Goal: Use online tool/utility: Utilize a website feature to perform a specific function

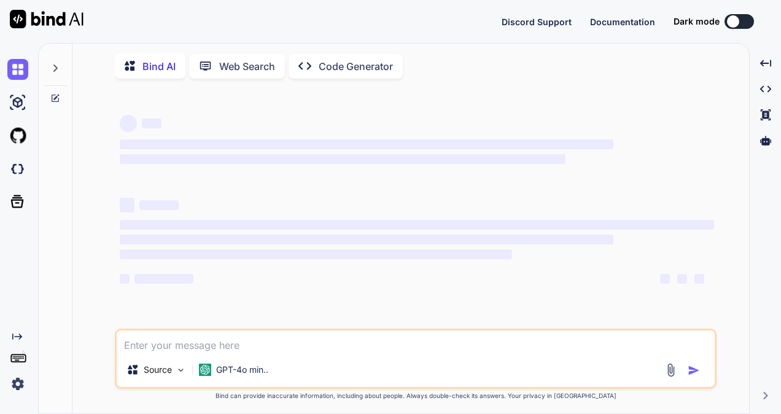
type textarea "x"
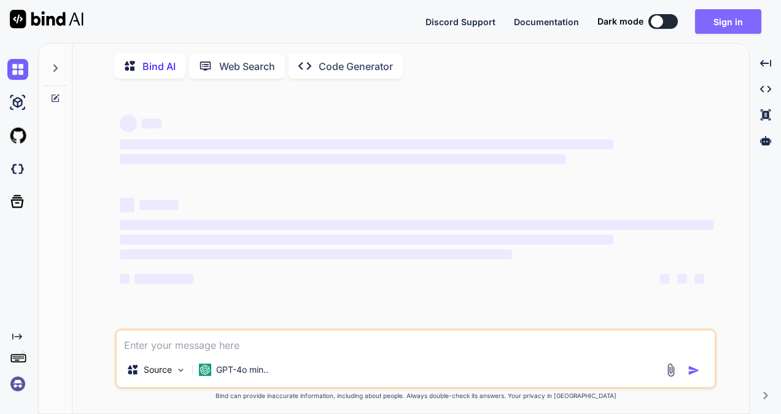
click at [717, 21] on button "Sign in" at bounding box center [728, 21] width 66 height 25
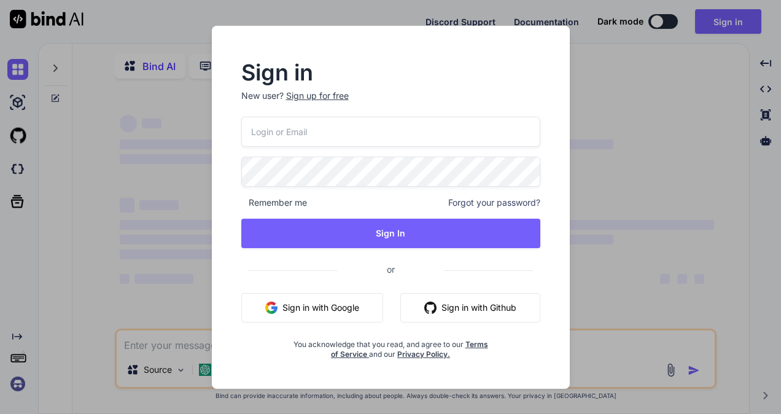
click at [426, 136] on input "email" at bounding box center [390, 132] width 299 height 30
type input "[EMAIL_ADDRESS][DOMAIN_NAME]"
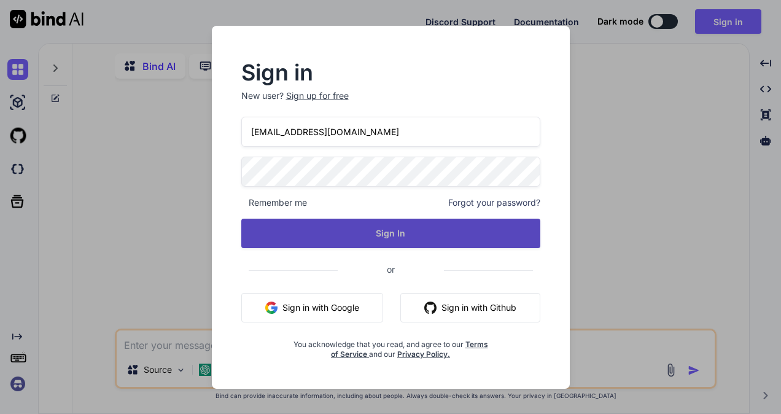
click at [376, 225] on button "Sign In" at bounding box center [390, 232] width 299 height 29
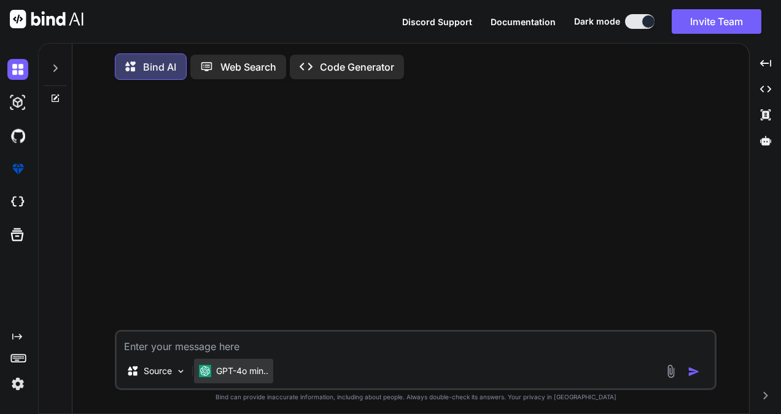
click at [237, 368] on p "GPT-4o min.." at bounding box center [242, 371] width 52 height 12
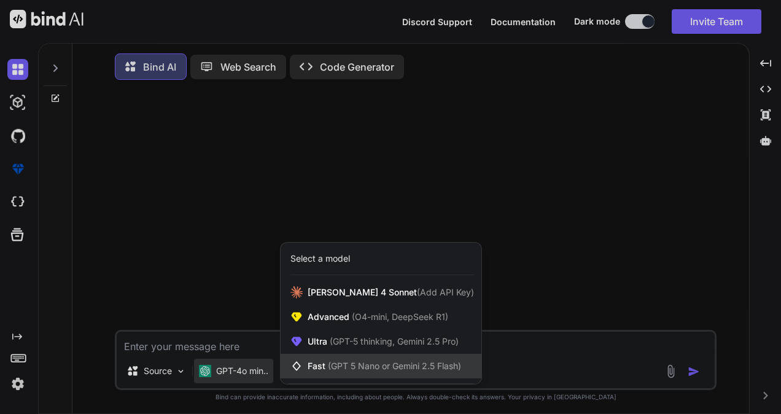
click at [318, 368] on span "Fast (GPT 5 Nano or Gemini 2.5 Flash)" at bounding box center [383, 366] width 153 height 12
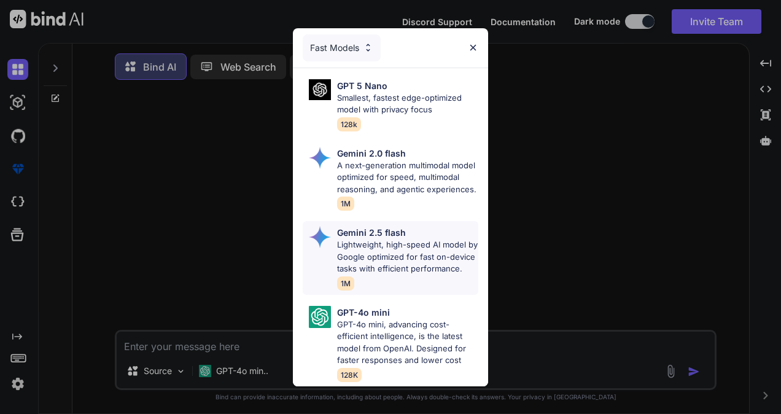
click at [358, 244] on p "Lightweight, high-speed AI model by Google optimized for fast on-device tasks w…" at bounding box center [407, 257] width 141 height 36
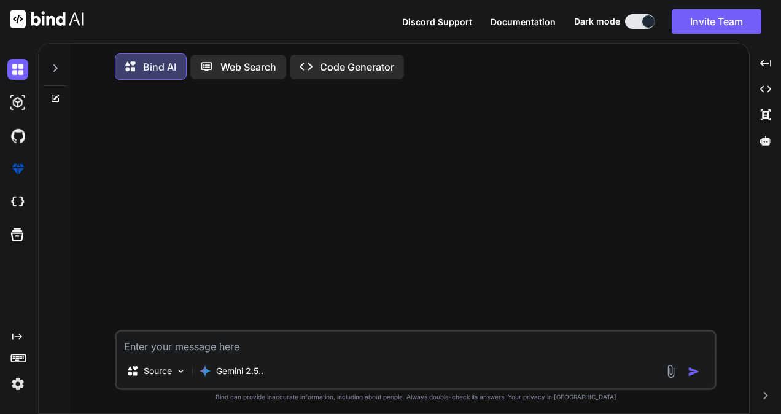
click at [233, 347] on textarea at bounding box center [416, 342] width 598 height 22
click at [180, 367] on div "Source" at bounding box center [156, 370] width 69 height 25
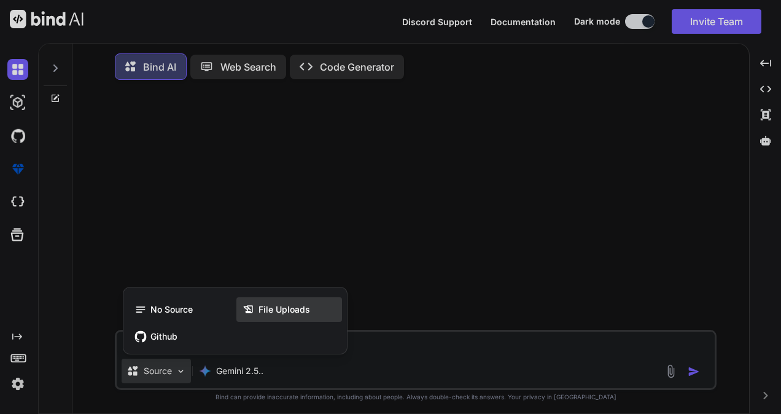
click at [245, 309] on icon at bounding box center [248, 309] width 9 height 8
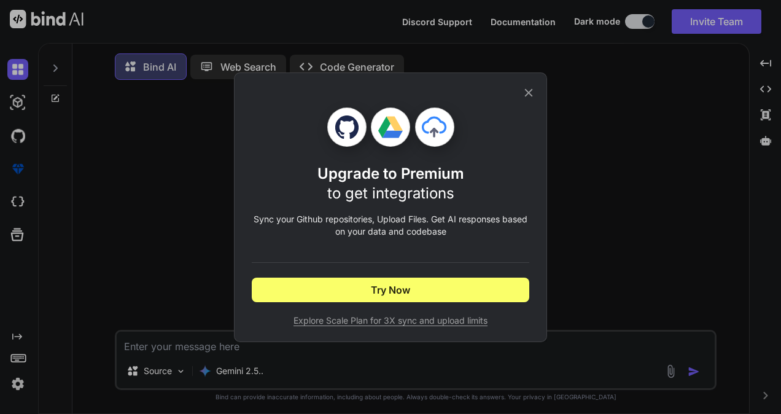
click at [337, 325] on span "Explore Scale Plan for 3X sync and upload limits" at bounding box center [390, 320] width 277 height 12
click at [533, 90] on icon at bounding box center [529, 93] width 14 height 14
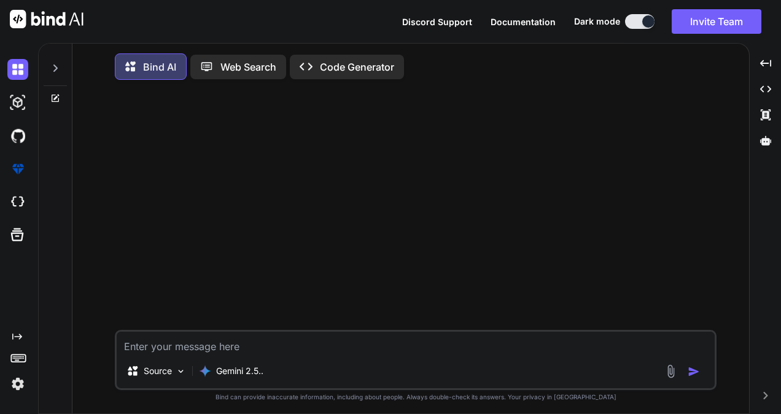
click at [665, 371] on img at bounding box center [670, 371] width 14 height 14
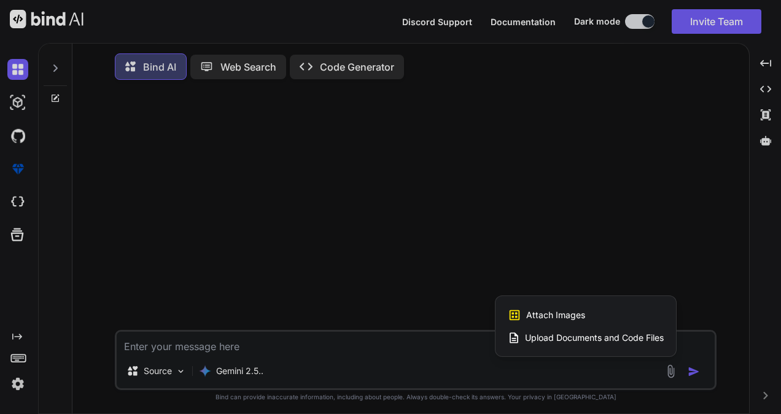
click at [607, 342] on span "Upload Documents and Code Files" at bounding box center [594, 337] width 139 height 12
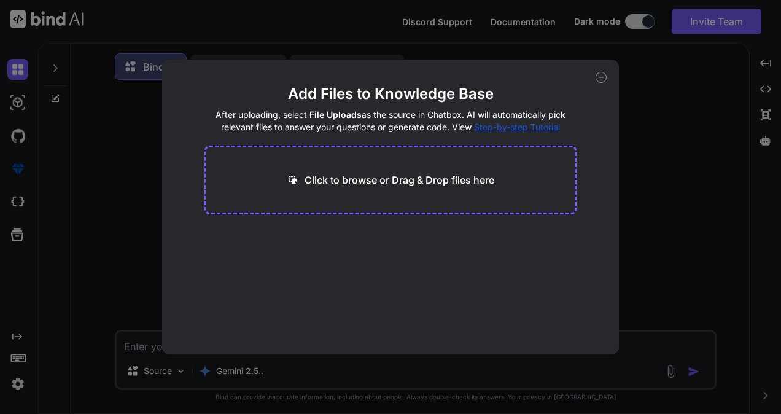
click at [411, 185] on p "Click to browse or Drag & Drop files here" at bounding box center [399, 179] width 190 height 15
click at [361, 178] on p "Click to browse or Drag & Drop files here" at bounding box center [399, 179] width 190 height 15
type textarea "x"
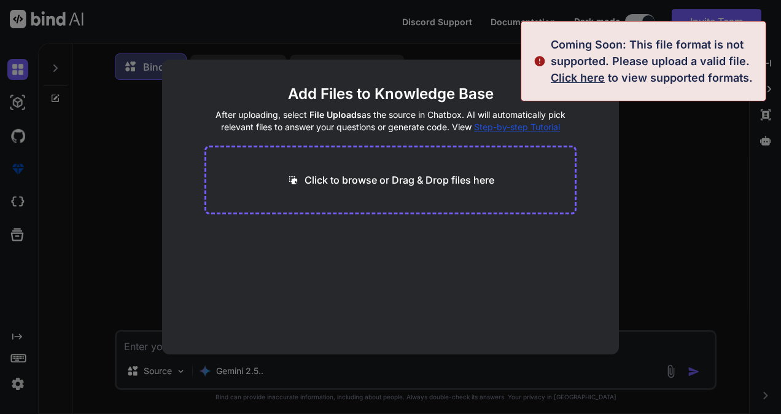
click at [574, 81] on span "Click here" at bounding box center [577, 77] width 54 height 13
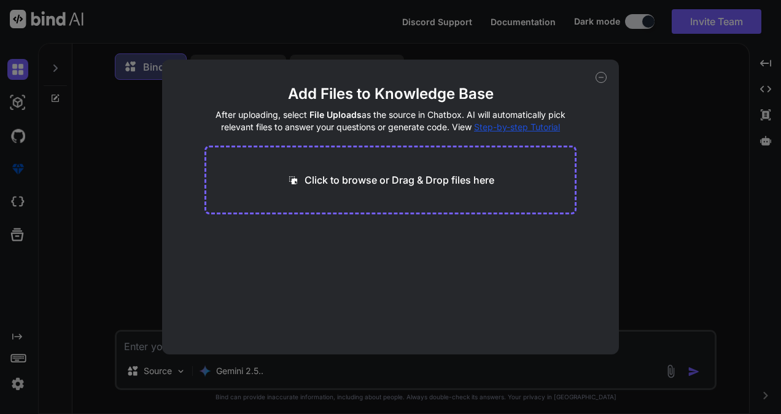
click at [442, 176] on p "Click to browse or Drag & Drop files here" at bounding box center [399, 179] width 190 height 15
type input "C:\fakepath\quote table.pdf"
click at [600, 79] on icon at bounding box center [600, 77] width 11 height 11
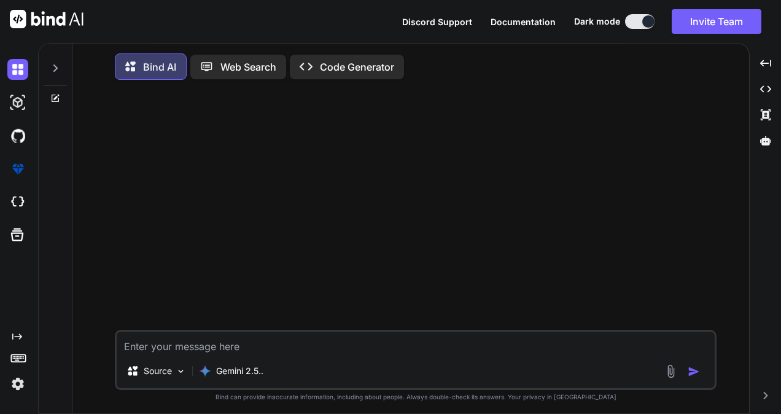
click at [666, 371] on img at bounding box center [670, 371] width 14 height 14
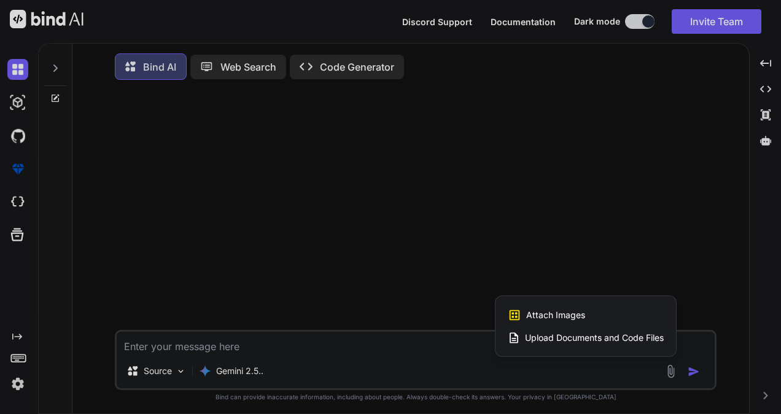
click at [536, 339] on span "Upload Documents and Code Files" at bounding box center [594, 337] width 139 height 12
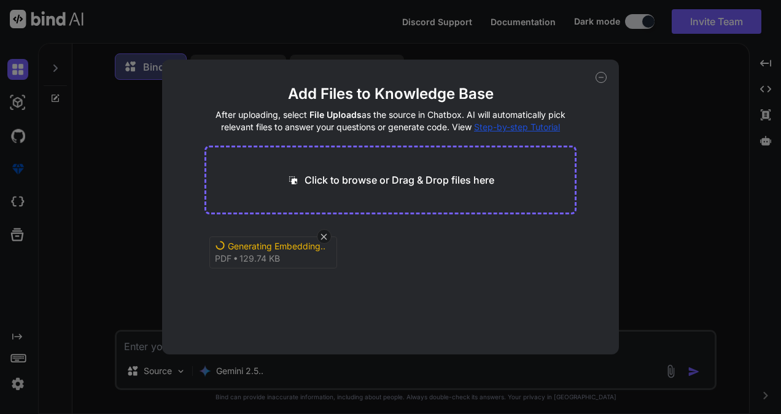
click at [602, 77] on icon at bounding box center [600, 77] width 11 height 11
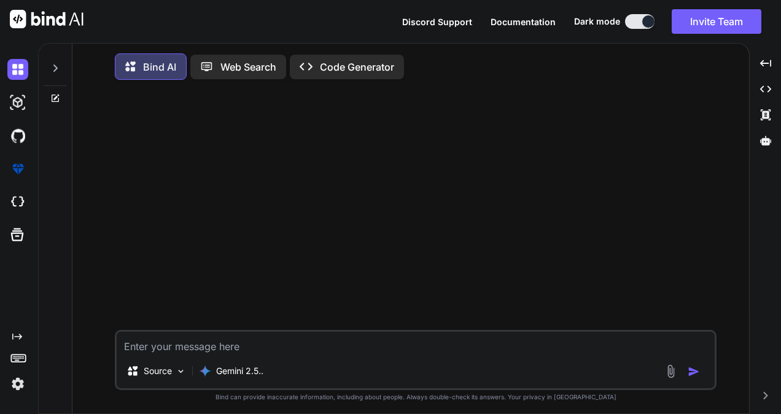
type textarea "x"
click at [314, 345] on textarea at bounding box center [416, 342] width 598 height 22
paste textarea "I want a code for above table compoent. for now you can take data statically in…"
type textarea "I want a code for above table compoent. for now you can take data statically in…"
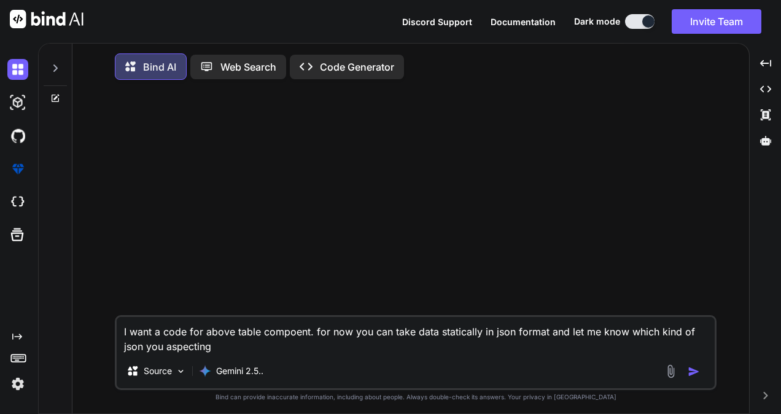
type textarea "x"
click at [225, 334] on textarea "I want a code for above table compoent. for now you can take data statically in…" at bounding box center [416, 335] width 598 height 37
type textarea "I want a code for atable compoent. for now you can take data statically in json…"
type textarea "x"
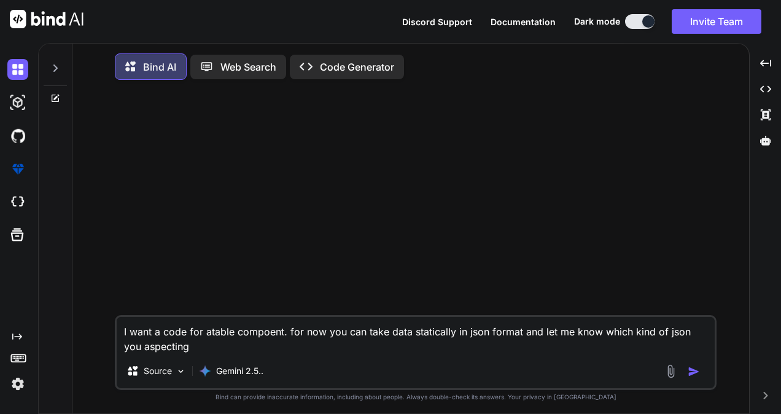
type textarea "I want a code for attable compoent. for now you can take data statically in jso…"
type textarea "x"
type textarea "I want a code for atttable compoent. for now you can take data statically in js…"
type textarea "x"
type textarea "I want a code for attatable compoent. for now you can take data statically in j…"
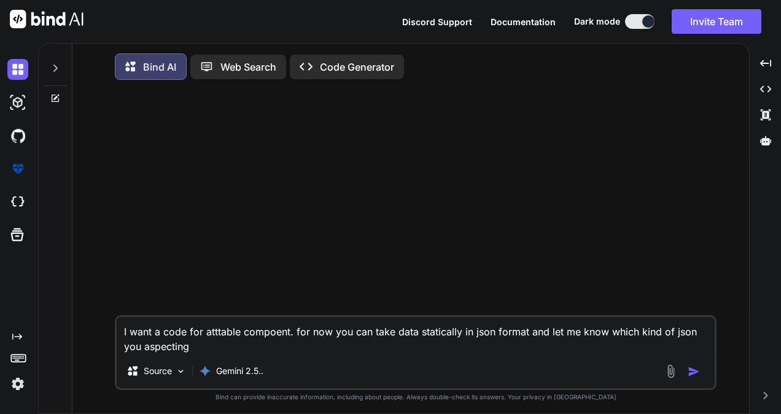
type textarea "x"
type textarea "I want a code for attactable compoent. for now you can take data statically in …"
type textarea "x"
type textarea "I want a code for attachtable compoent. for now you can take data statically in…"
type textarea "x"
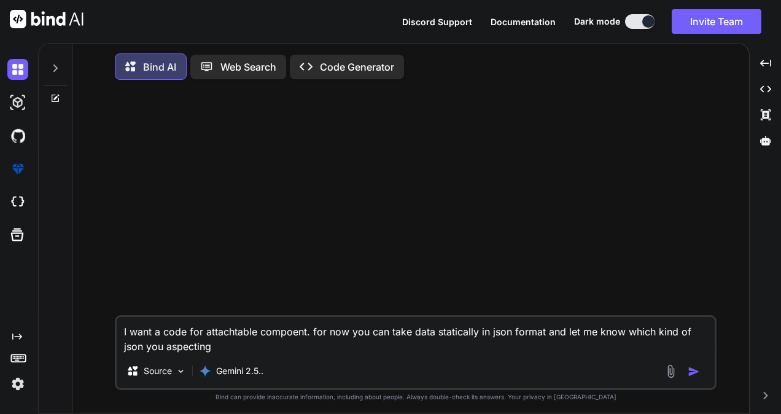
type textarea "I want a code for attachetable compoent. for now you can take data statically i…"
type textarea "x"
type textarea "I want a code for attachedtable compoent. for now you can take data statically …"
type textarea "x"
type textarea "I want a code for attached table compoent. for now you can take data statically…"
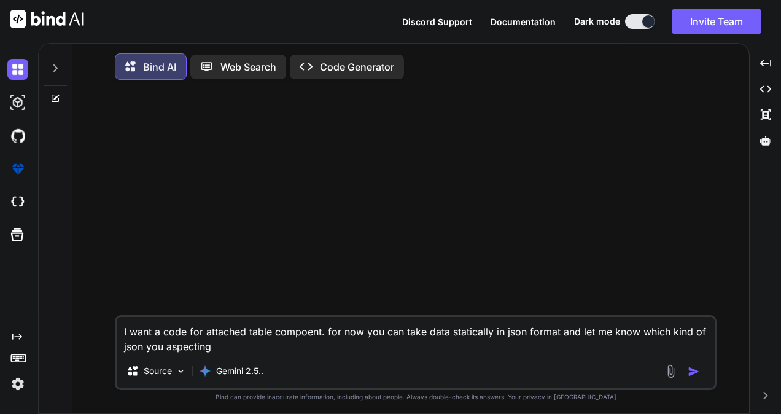
type textarea "x"
click at [299, 333] on textarea "I want a code for attached table compoent. for now you can take data statically…" at bounding box center [416, 335] width 598 height 37
type textarea "I want a code for attached table . for now you can take data statically in json…"
type textarea "x"
type textarea "I want a code for attached table. for now you can take data statically in json …"
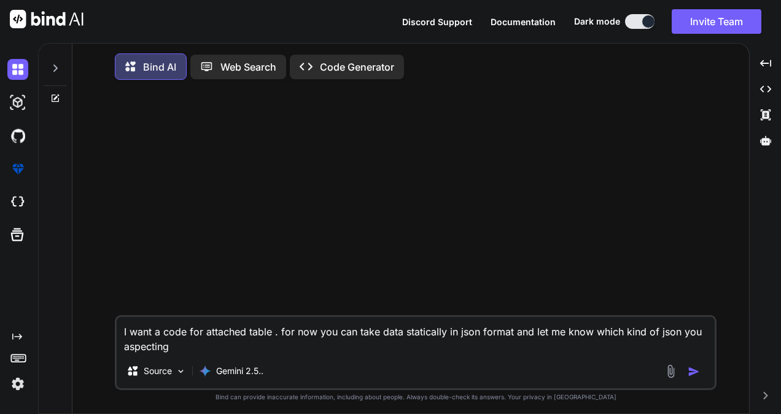
type textarea "x"
type textarea "I want a code for attached tabl. for now you can take data statically in json f…"
type textarea "x"
type textarea "I want a code for attached tab. for now you can take data statically in json fo…"
type textarea "x"
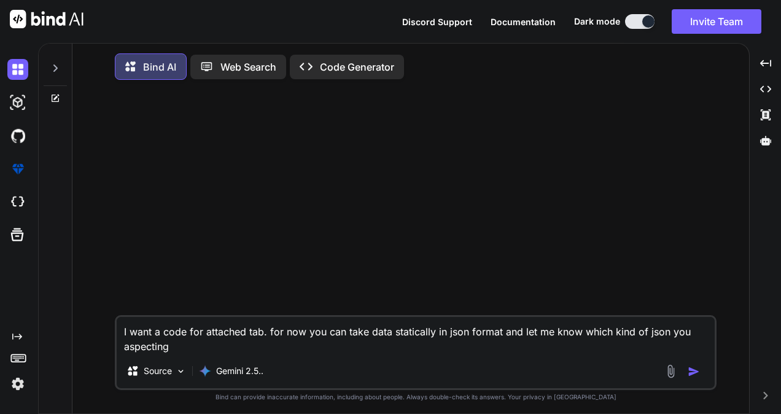
type textarea "I want a code for attached ta. for now you can take data statically in json for…"
type textarea "x"
type textarea "I want a code for attached t. for now you can take data statically in json form…"
type textarea "x"
type textarea "I want a code for attached . for now you can take data statically in json forma…"
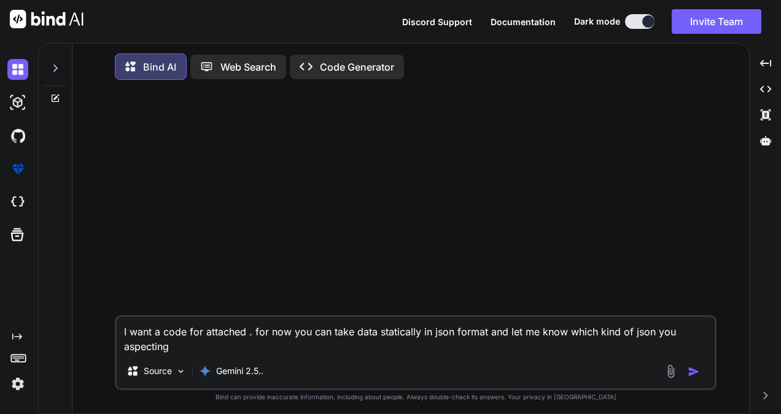
type textarea "x"
type textarea "I want a code for attached f. for now you can take data statically in json form…"
type textarea "x"
type textarea "I want a code for attached fi. for now you can take data statically in json for…"
type textarea "x"
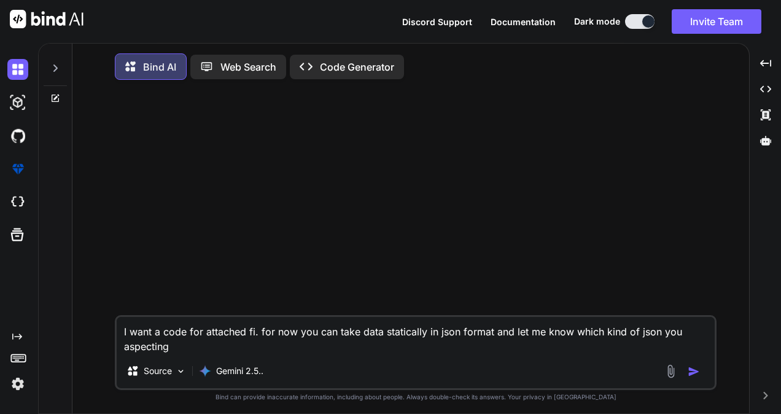
type textarea "I want a code for attached fil. for now you can take data statically in json fo…"
type textarea "x"
type textarea "I want a code for attached file. for now you can take data statically in json f…"
type textarea "x"
type textarea "I want a code for attached file . for now you can take data statically in json …"
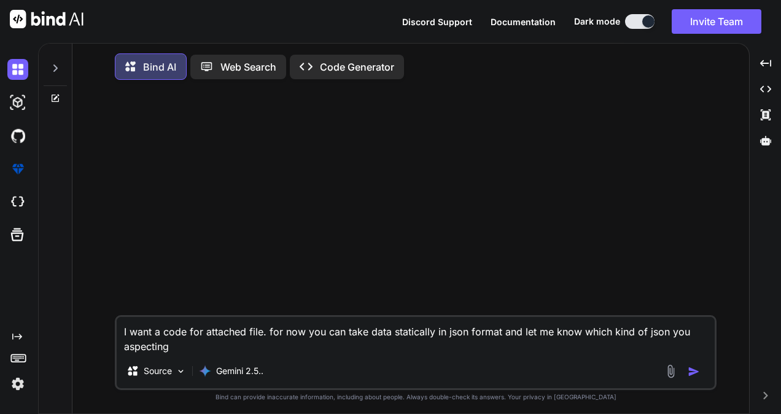
type textarea "x"
type textarea "I want a code for attached file w. for now you can take data statically in json…"
type textarea "x"
type textarea "I want a code for attached file wh. for now you can take data statically in jso…"
type textarea "x"
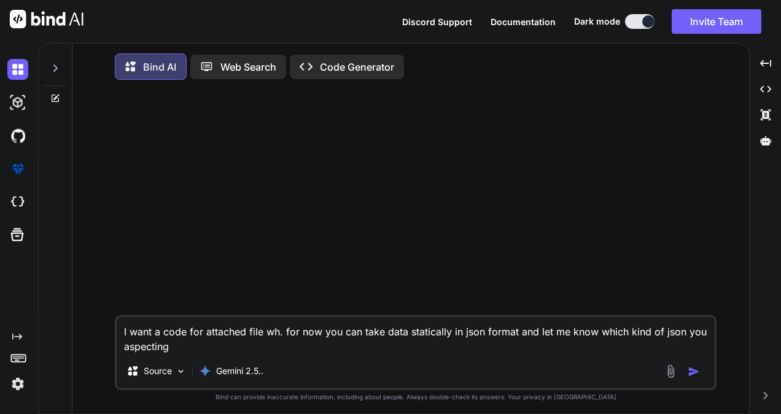
type textarea "I want a code for attached file whe. for now you can take data statically in js…"
type textarea "x"
type textarea "I want a code for attached file wher. for now you can take data statically in j…"
type textarea "x"
type textarea "I want a code for attached file where. for now you can take data statically in …"
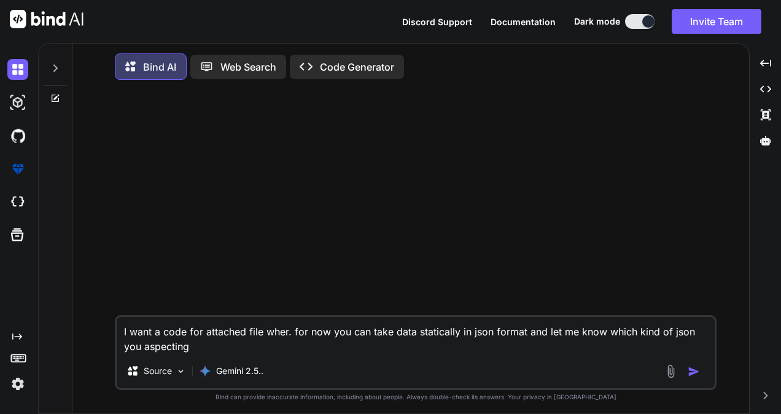
type textarea "x"
type textarea "I want a code for attached file where . for now you can take data statically in…"
type textarea "x"
type textarea "I want a code for attached file where t. for now you can take data statically i…"
type textarea "x"
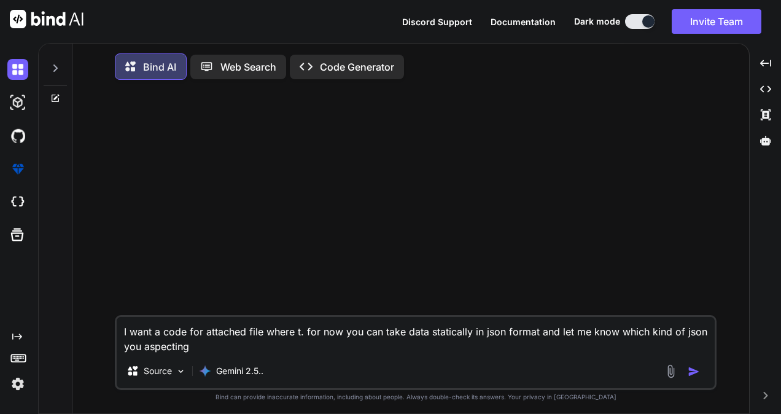
type textarea "I want a code for attached file where ta. for now you can take data statically …"
type textarea "x"
type textarea "I want a code for attached file where tab. for now you can take data statically…"
type textarea "x"
type textarea "I want a code for attached file where tabl. for now you can take data staticall…"
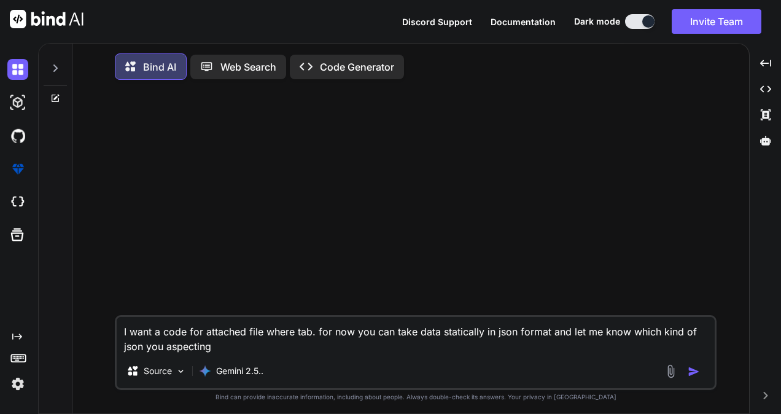
type textarea "x"
type textarea "I want a code for attached file where table. for now you can take data statical…"
type textarea "x"
type textarea "I want a code for attached file where table . for now you can take data statica…"
type textarea "x"
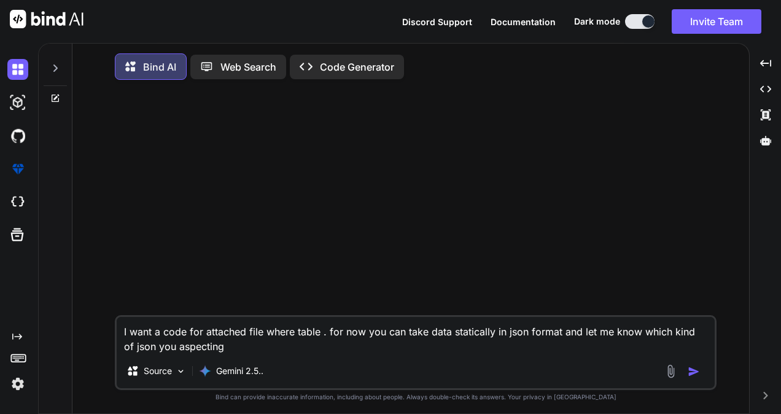
type textarea "I want a code for attached file where table i. for now you can take data static…"
type textarea "x"
type textarea "I want a code for attached file where table is. for now you can take data stati…"
type textarea "x"
type textarea "I want a code for attached file where table is . for now you can take data stat…"
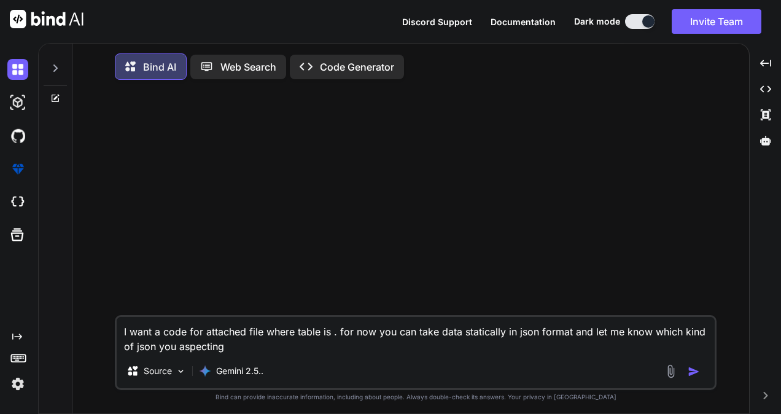
type textarea "x"
type textarea "I want a code for attached file where table is d. for now you can take data sta…"
type textarea "x"
type textarea "I want a code for attached file where table is di. for now you can take data st…"
type textarea "x"
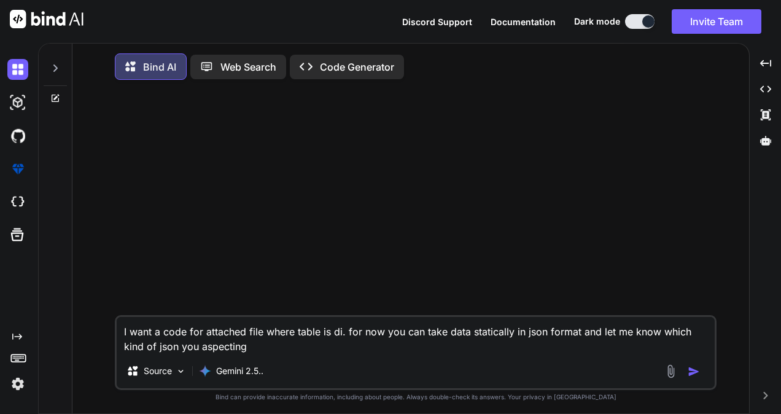
type textarea "I want a code for attached file where table is dis. for now you can take data s…"
type textarea "x"
type textarea "I want a code for attached file where table is disp. for now you can take data …"
type textarea "x"
type textarea "I want a code for attached file where table is displ. for now you can take data…"
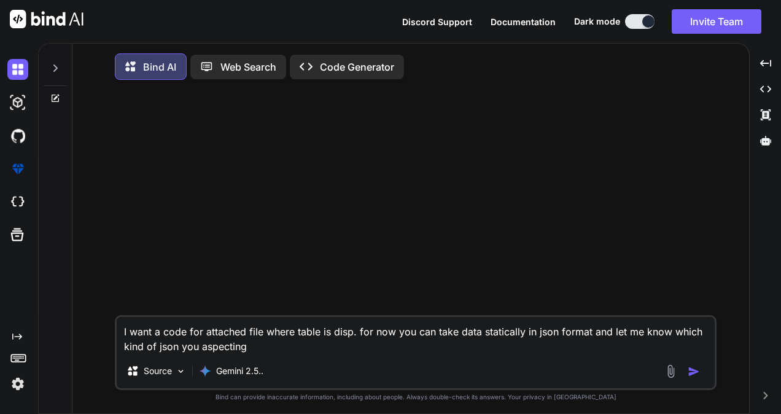
type textarea "x"
type textarea "I want a code for attached file where table is displa. for now you can take dat…"
type textarea "x"
type textarea "I want a code for attached file where table is display. for now you can take da…"
type textarea "x"
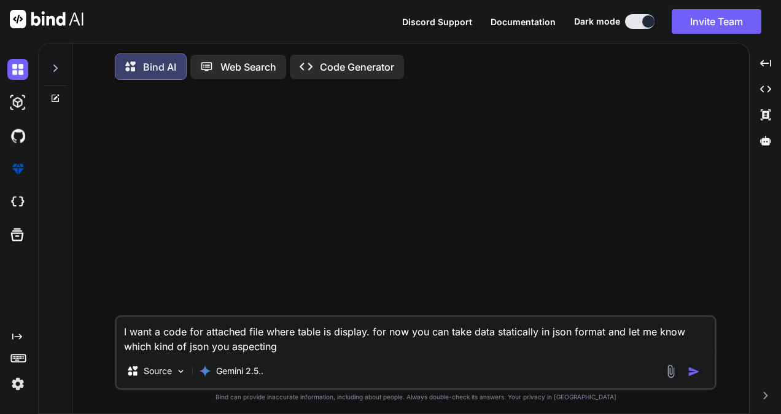
type textarea "I want a code for attached file where table is displaye. for now you can take d…"
type textarea "x"
type textarea "I want a code for attached file where table is displayed. for now you can take …"
type textarea "x"
type textarea "I want a code for attached file where table is displayed. for now you can take …"
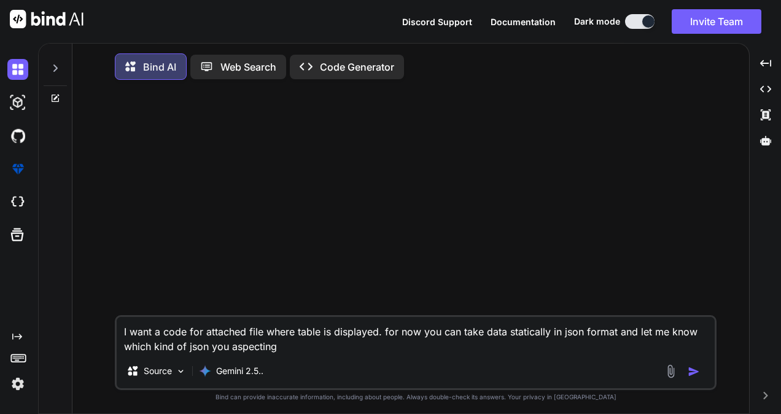
click at [664, 372] on img at bounding box center [670, 371] width 14 height 14
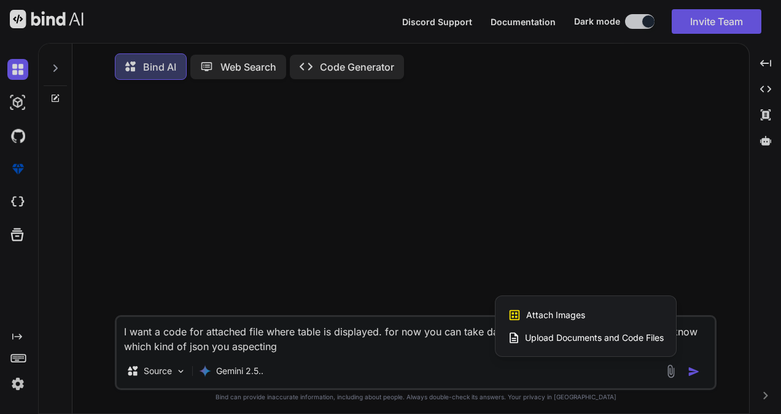
click at [641, 339] on span "Upload Documents and Code Files" at bounding box center [594, 337] width 139 height 12
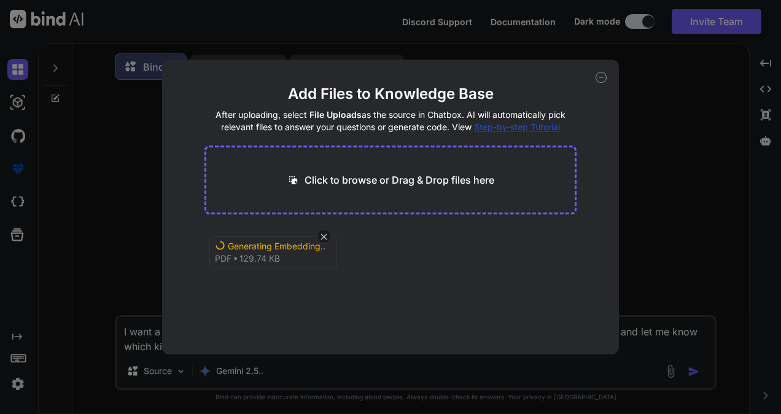
click at [599, 76] on icon at bounding box center [600, 77] width 11 height 11
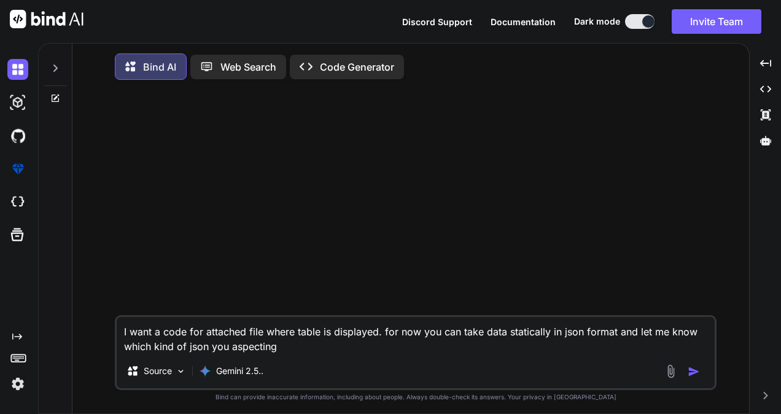
click at [668, 378] on img at bounding box center [670, 371] width 14 height 14
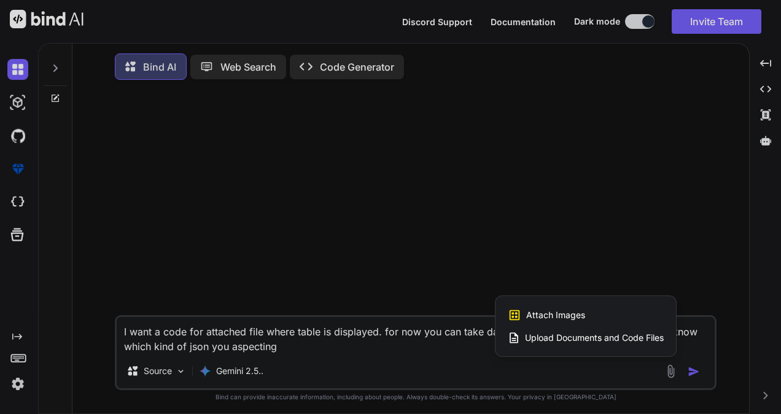
click at [572, 314] on span "Attach Images" at bounding box center [555, 315] width 59 height 12
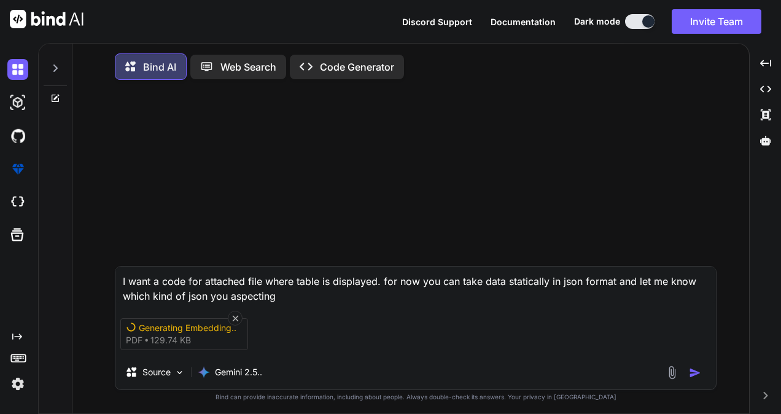
type textarea "x"
type input "C:\fakepath\image.png"
click at [234, 314] on icon at bounding box center [235, 318] width 10 height 10
click at [234, 318] on icon at bounding box center [235, 318] width 6 height 6
click at [287, 322] on div "image png 76.61 KB" at bounding box center [415, 334] width 600 height 52
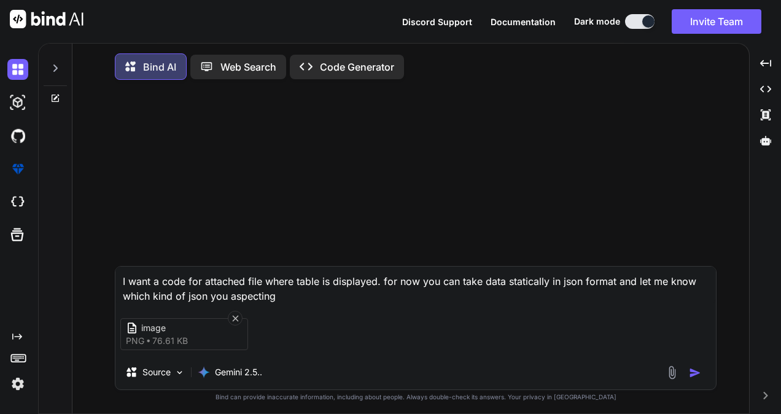
type textarea "x"
click at [255, 279] on textarea "I want a code for attached file where table is displayed. for now you can take …" at bounding box center [415, 284] width 600 height 37
type textarea "I want a code for attached iwhere table is displayed. for now you can take data…"
type textarea "x"
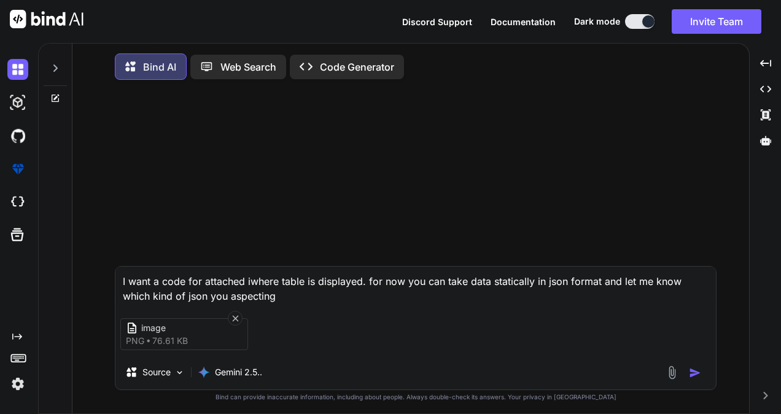
type textarea "I want a code for attached imwhere table is displayed. for now you can take dat…"
type textarea "x"
type textarea "I want a code for attached imawhere table is displayed. for now you can take da…"
type textarea "x"
type textarea "I want a code for attached imagwhere table is displayed. for now you can take d…"
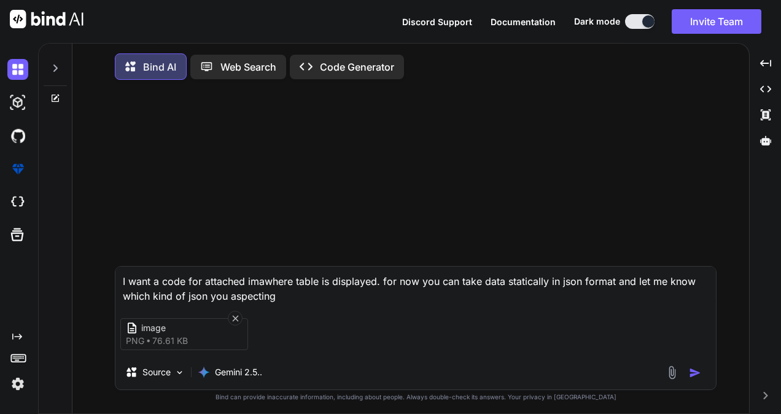
type textarea "x"
type textarea "I want a code for attached imagewhere table is displayed. for now you can take …"
type textarea "x"
type textarea "I want a code for attached image where table is displayed. for now you can take…"
type textarea "x"
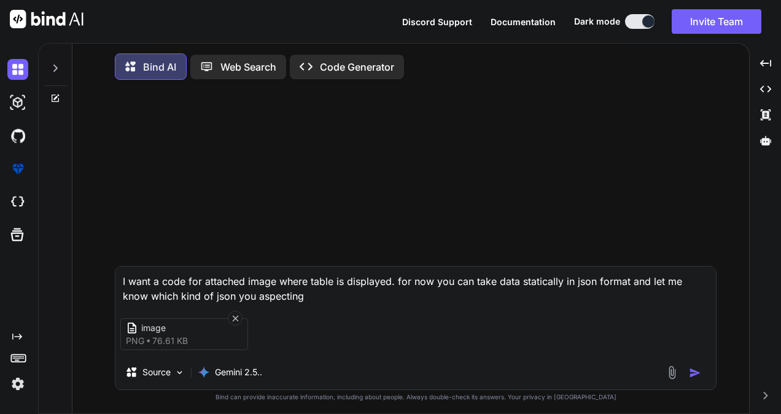
click at [390, 287] on textarea "I want a code for attached image where table is displayed. for now you can take…" at bounding box center [415, 284] width 600 height 37
click at [191, 284] on textarea "I want a code for attached image where table is displayed. for now you can take…" at bounding box center [415, 284] width 600 height 37
type textarea "I want a code cfor attached image where table is displayed. for now you can tak…"
type textarea "x"
type textarea "I want a code cofor attached image where table is displayed. for now you can ta…"
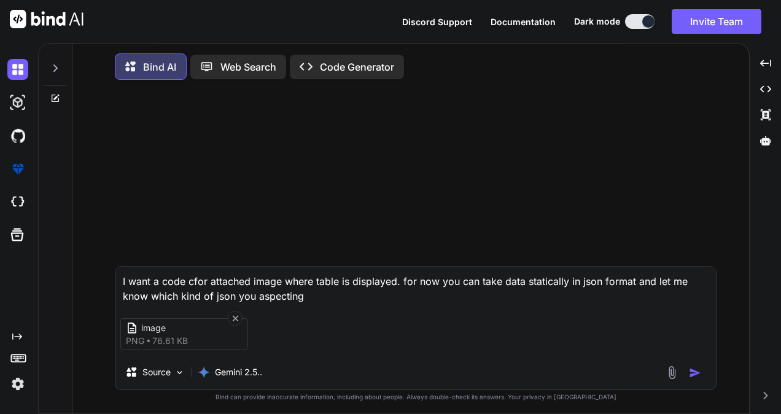
type textarea "x"
type textarea "I want a code comfor attached image where table is displayed. for now you can t…"
type textarea "x"
type textarea "I want a code compfor attached image where table is displayed. for now you can …"
type textarea "x"
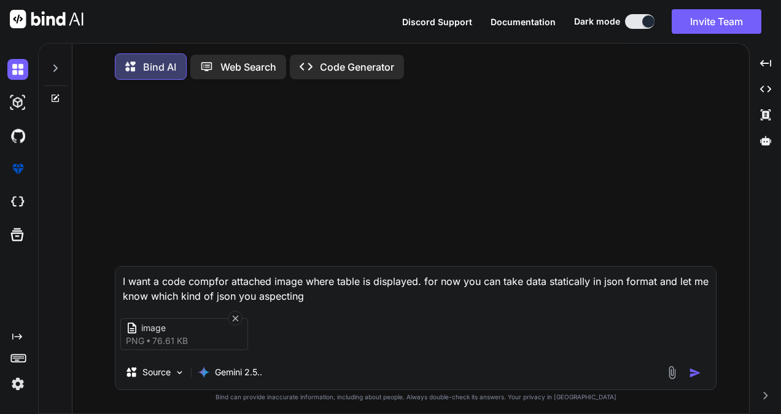
type textarea "I want a code compofor attached image where table is displayed. for now you can…"
type textarea "x"
type textarea "I want a code componfor attached image where table is displayed. for now you ca…"
type textarea "x"
type textarea "I want a code componefor attached image where table is displayed. for now you c…"
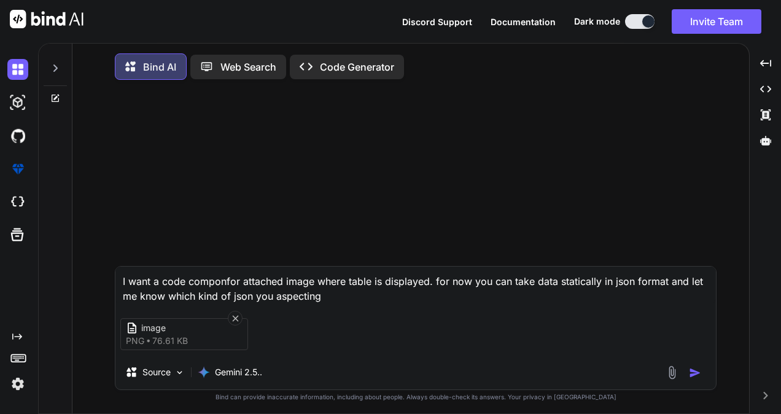
type textarea "x"
type textarea "I want a code componenfor attached image where table is displayed. for now you …"
type textarea "x"
type textarea "I want a code componentfor attached image where table is displayed. for now you…"
type textarea "x"
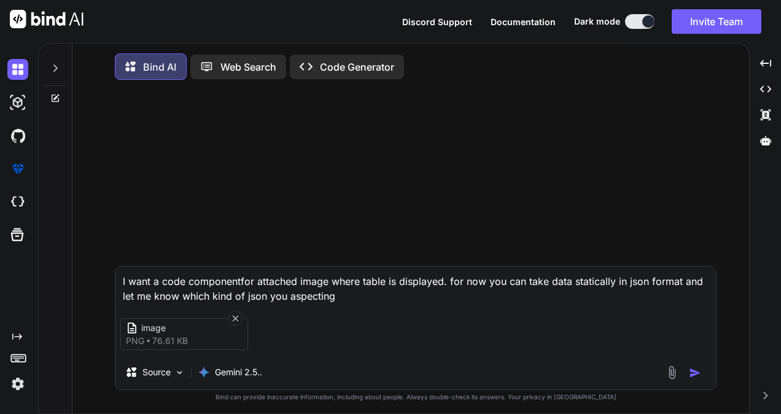
type textarea "I want a code component for attached image where table is displayed. for now yo…"
type textarea "x"
type textarea "I want a code component for attached image where table is displayed. for now yo…"
type textarea "x"
type textarea "I want a code component for attached image where table is displayed. for now yo…"
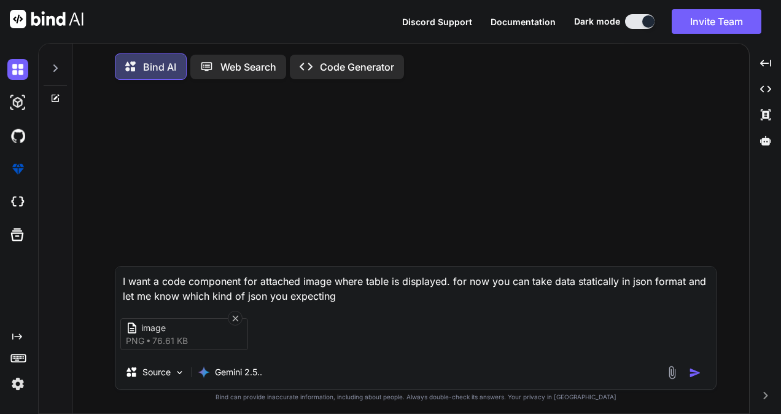
click at [697, 378] on img "button" at bounding box center [695, 372] width 12 height 12
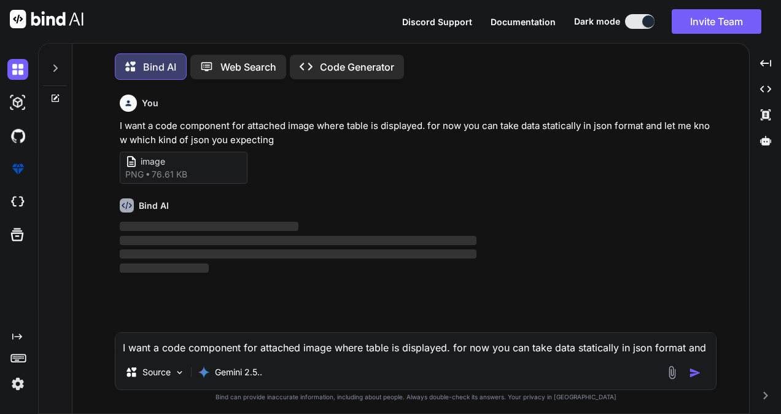
scroll to position [5, 0]
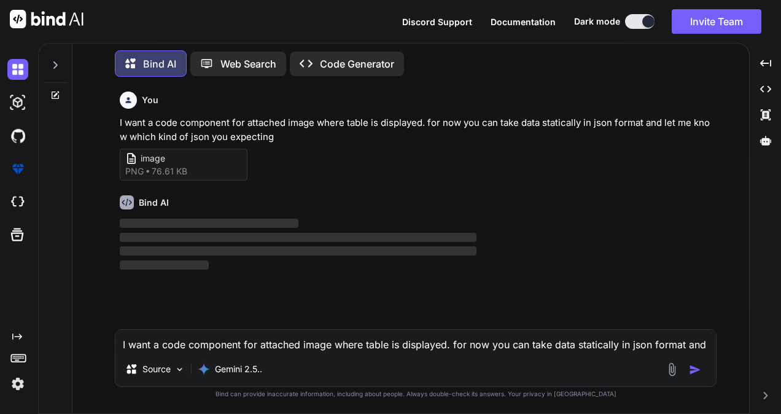
click at [338, 58] on p "Code Generator" at bounding box center [357, 63] width 74 height 15
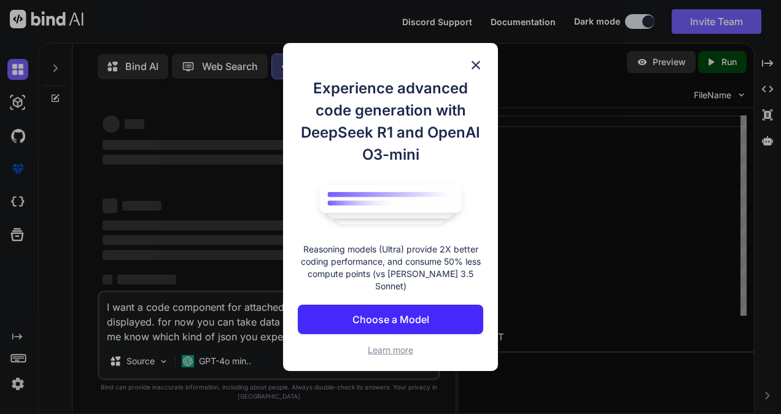
click at [474, 69] on img at bounding box center [475, 65] width 15 height 15
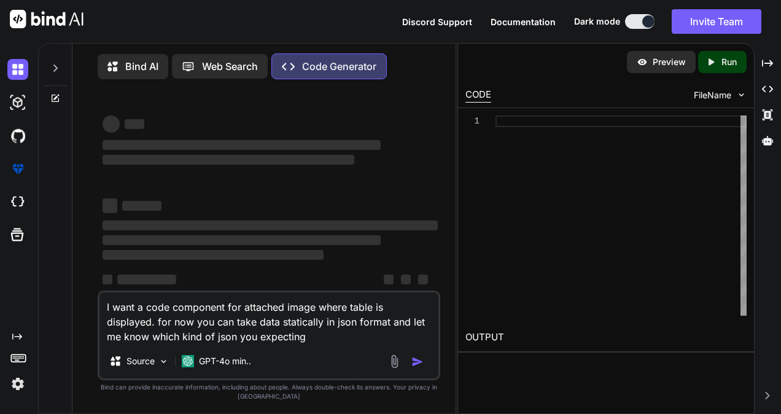
click at [486, 66] on div "Preview Created with Pixso. Run" at bounding box center [606, 62] width 296 height 37
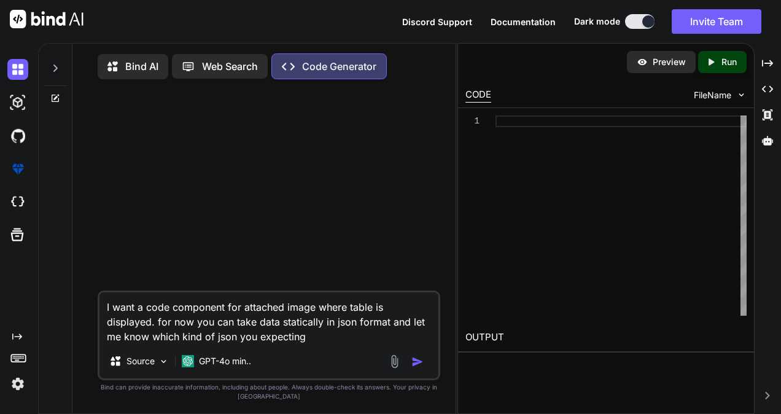
click at [392, 363] on img at bounding box center [394, 361] width 14 height 14
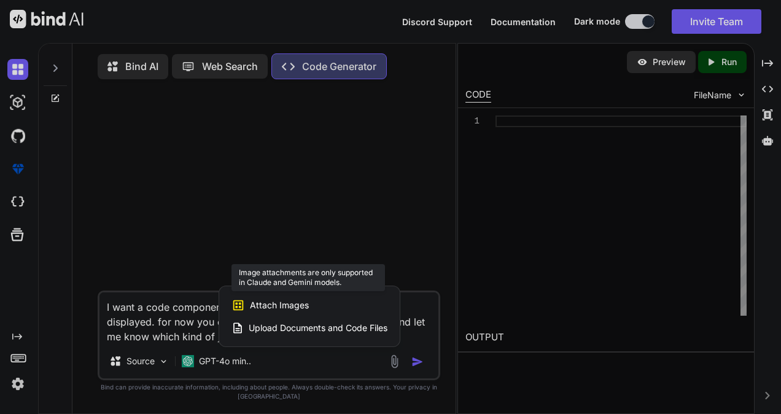
click at [288, 305] on span "Attach Images" at bounding box center [279, 305] width 59 height 12
click at [267, 303] on span "Attach Images" at bounding box center [279, 305] width 59 height 12
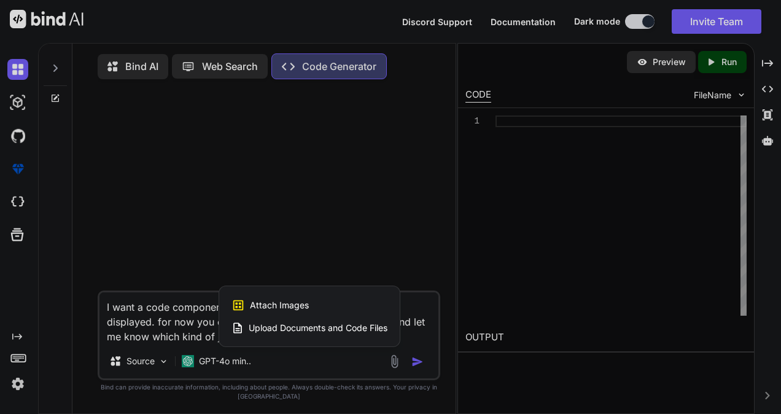
click at [221, 363] on div at bounding box center [390, 207] width 781 height 414
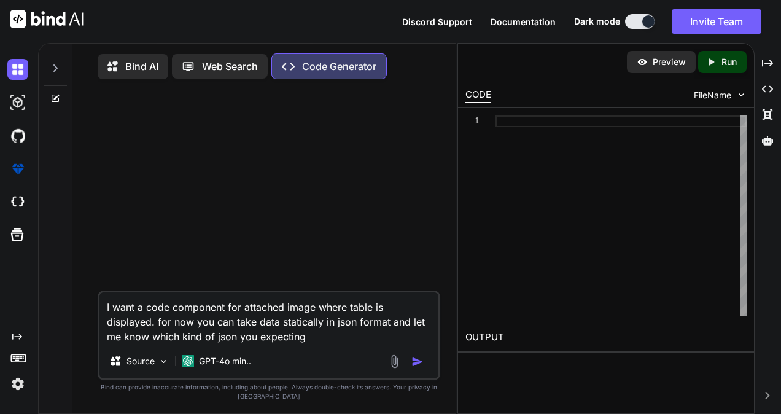
click at [221, 363] on p "GPT-4o min.." at bounding box center [225, 361] width 52 height 12
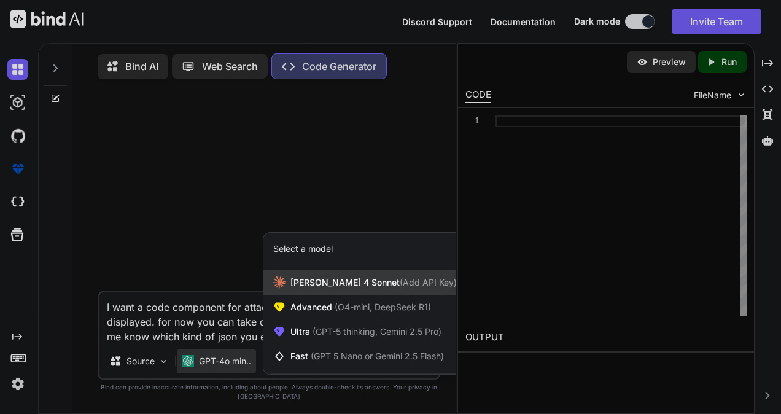
click at [303, 287] on span "[PERSON_NAME] 4 Sonnet (Add API Key)" at bounding box center [373, 282] width 166 height 12
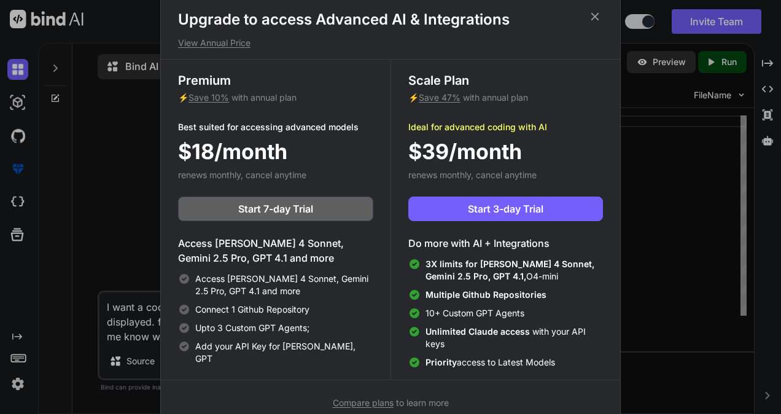
click at [598, 17] on icon at bounding box center [595, 17] width 14 height 14
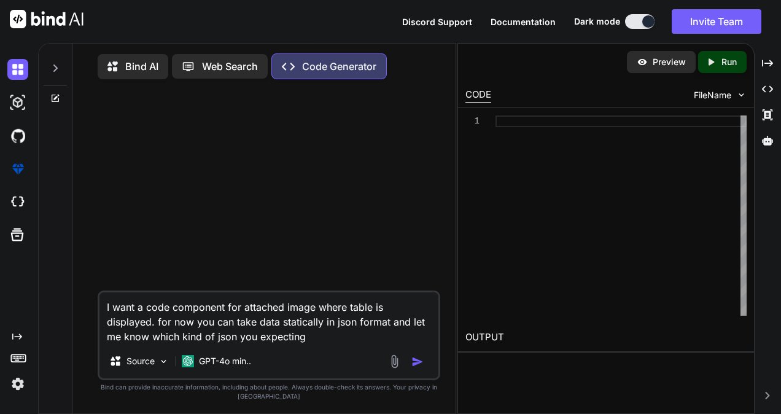
click at [141, 69] on p "Bind AI" at bounding box center [141, 66] width 33 height 15
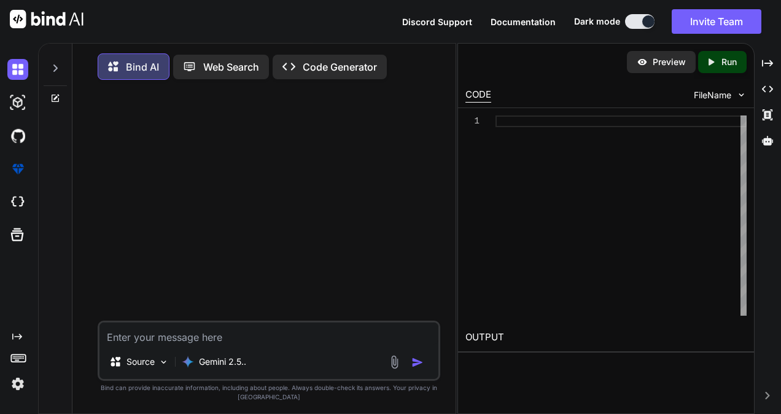
click at [228, 64] on p "Web Search" at bounding box center [231, 67] width 56 height 15
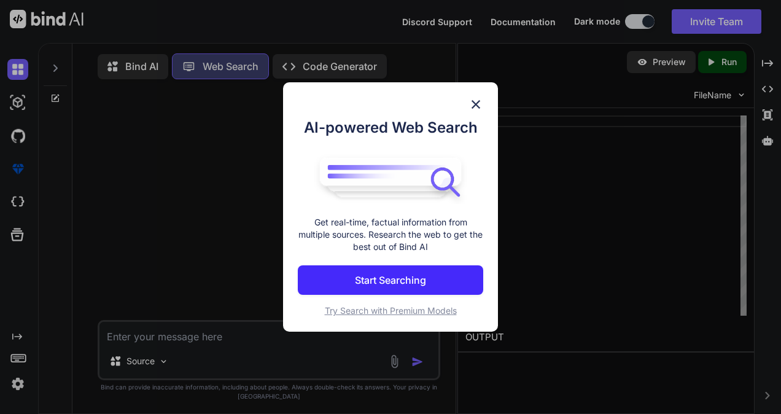
scroll to position [4, 0]
click at [353, 291] on button "Start Searching" at bounding box center [390, 279] width 185 height 29
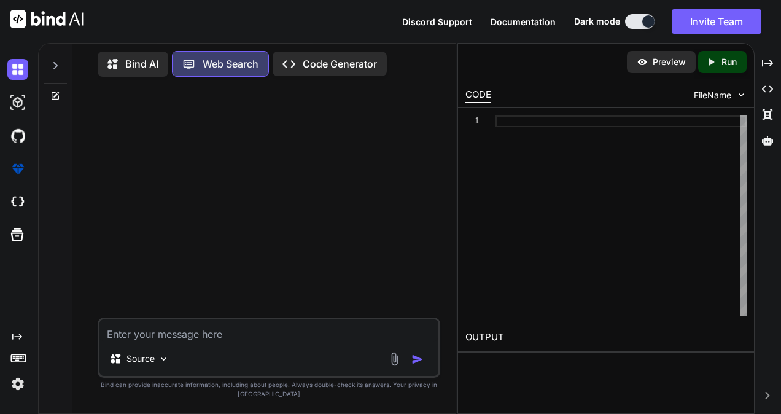
click at [324, 69] on div "Created with Pixso. Code Generator" at bounding box center [329, 64] width 114 height 25
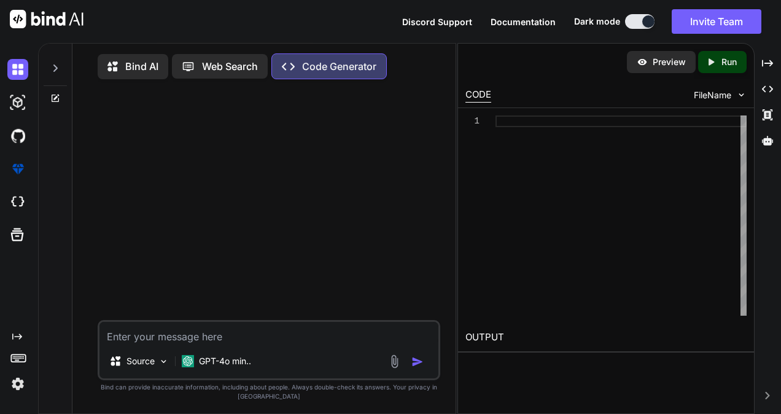
click at [395, 366] on img at bounding box center [394, 361] width 14 height 14
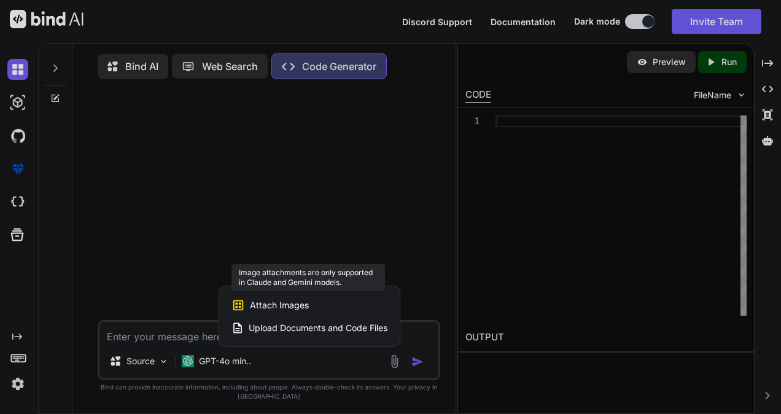
click at [268, 301] on span "Attach Images" at bounding box center [279, 305] width 59 height 12
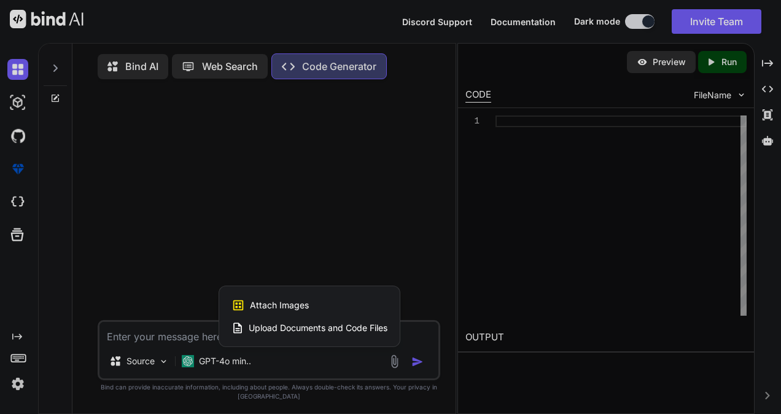
click at [249, 145] on div at bounding box center [390, 207] width 781 height 414
type textarea "x"
